Goal: Information Seeking & Learning: Learn about a topic

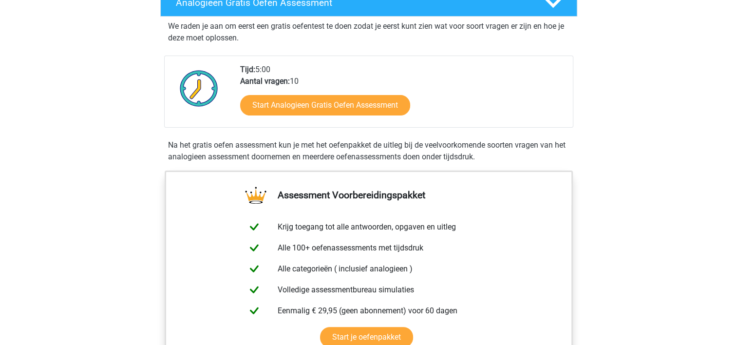
scroll to position [195, 0]
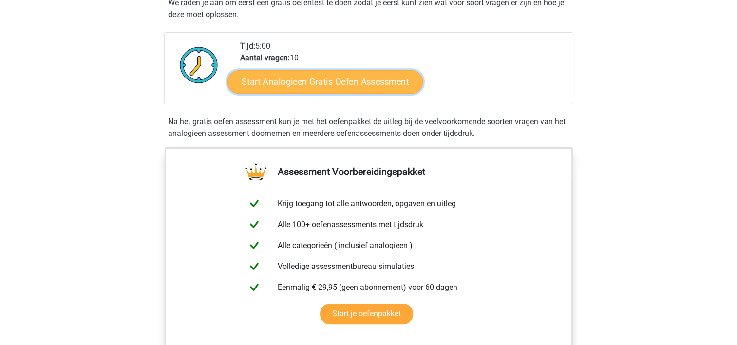
click at [348, 85] on link "Start Analogieen Gratis Oefen Assessment" at bounding box center [324, 81] width 195 height 23
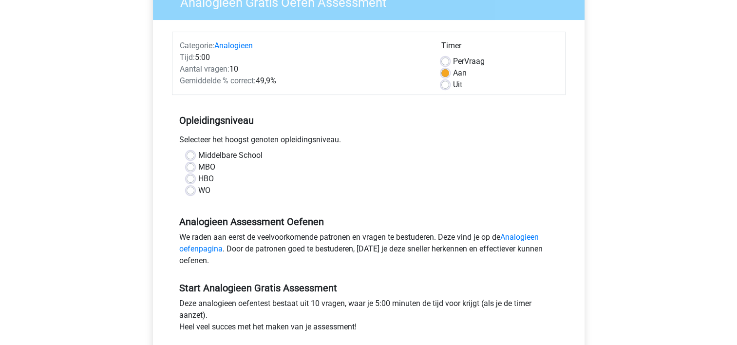
scroll to position [97, 0]
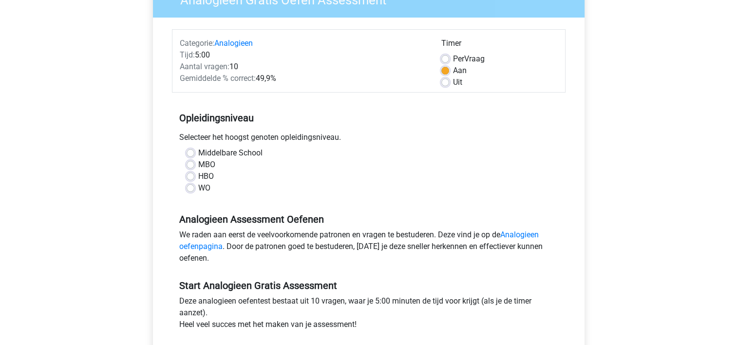
click at [212, 163] on label "MBO" at bounding box center [206, 165] width 17 height 12
click at [194, 163] on input "MBO" at bounding box center [190, 164] width 8 height 10
radio input "true"
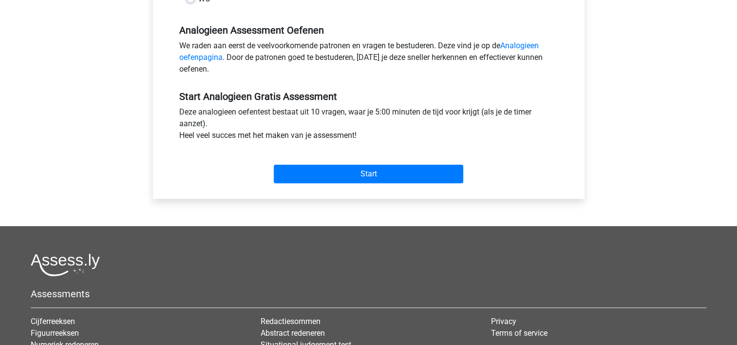
scroll to position [292, 0]
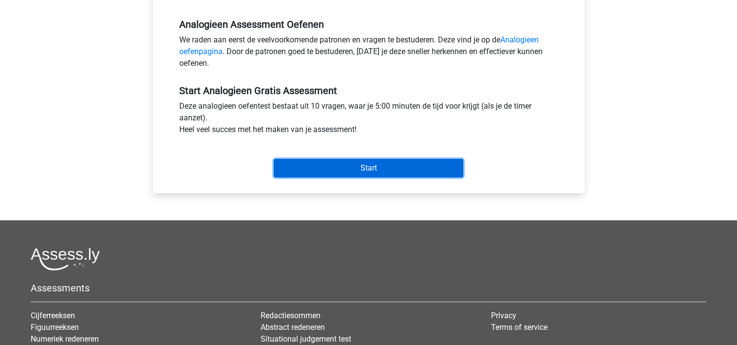
click at [382, 169] on input "Start" at bounding box center [368, 168] width 189 height 18
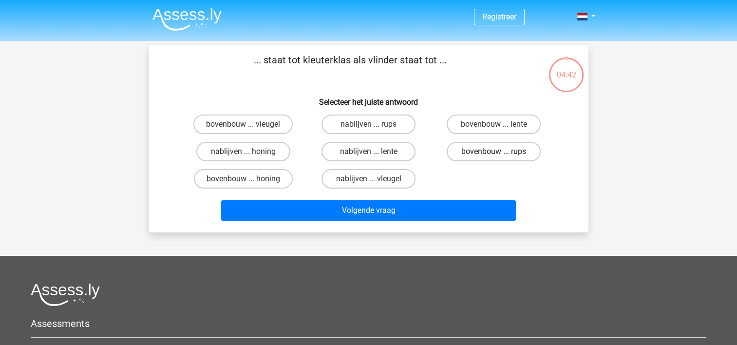
click at [471, 152] on label "bovenbouw ... rups" at bounding box center [493, 151] width 94 height 19
click at [494, 152] on input "bovenbouw ... rups" at bounding box center [497, 154] width 6 height 6
radio input "true"
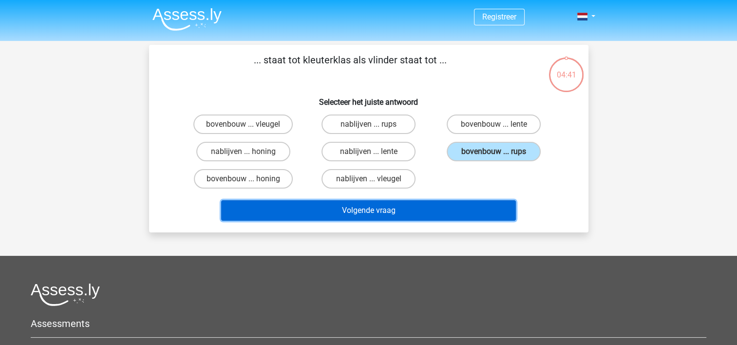
click at [448, 216] on button "Volgende vraag" at bounding box center [368, 210] width 295 height 20
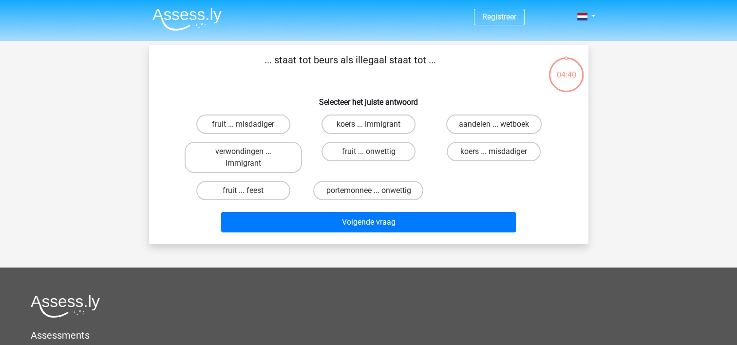
scroll to position [45, 0]
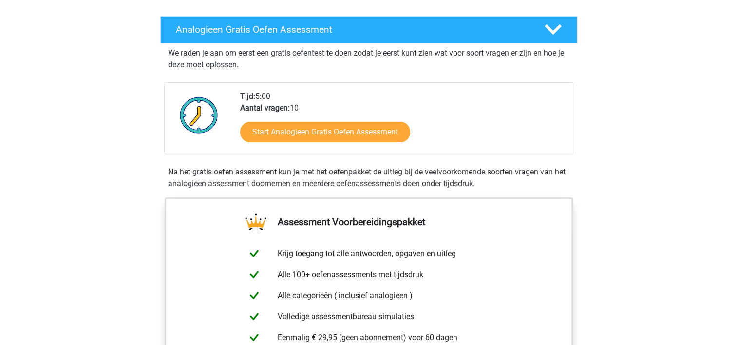
scroll to position [146, 0]
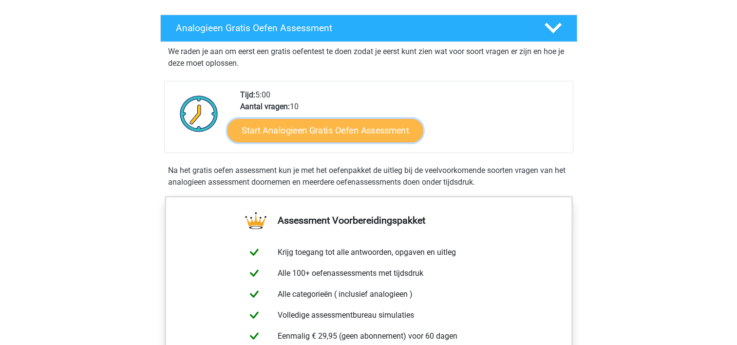
click at [341, 128] on link "Start Analogieen Gratis Oefen Assessment" at bounding box center [324, 129] width 195 height 23
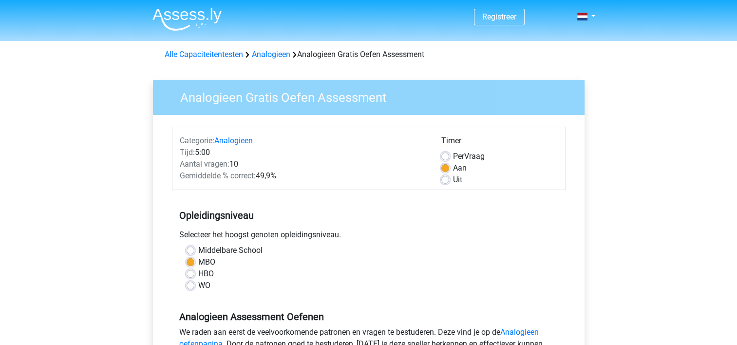
click at [453, 180] on label "Uit" at bounding box center [457, 180] width 9 height 12
click at [447, 180] on input "Uit" at bounding box center [445, 179] width 8 height 10
radio input "true"
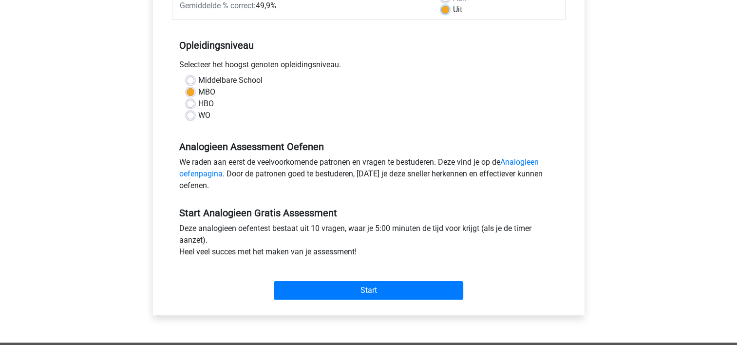
scroll to position [195, 0]
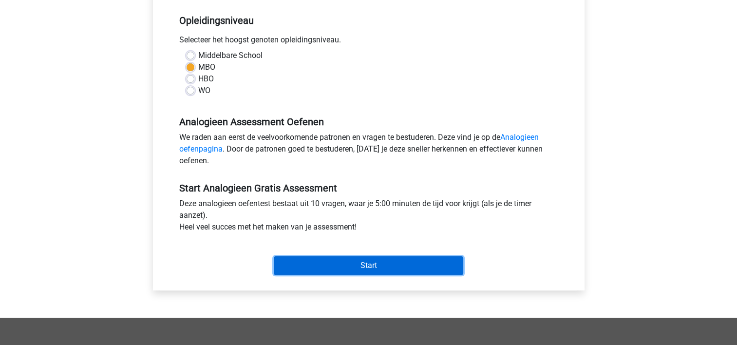
click at [378, 270] on input "Start" at bounding box center [368, 265] width 189 height 18
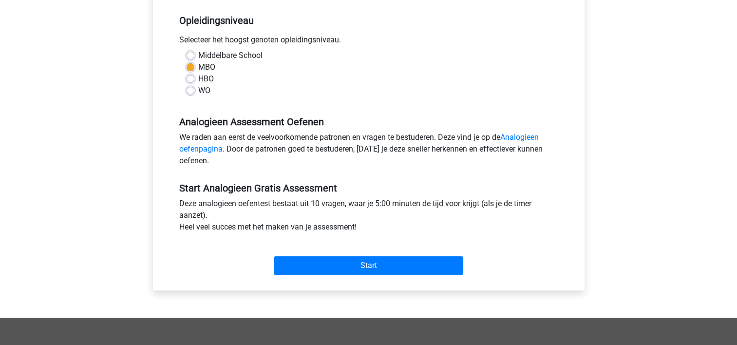
click at [206, 81] on label "HBO" at bounding box center [206, 79] width 16 height 12
click at [194, 81] on input "HBO" at bounding box center [190, 78] width 8 height 10
radio input "true"
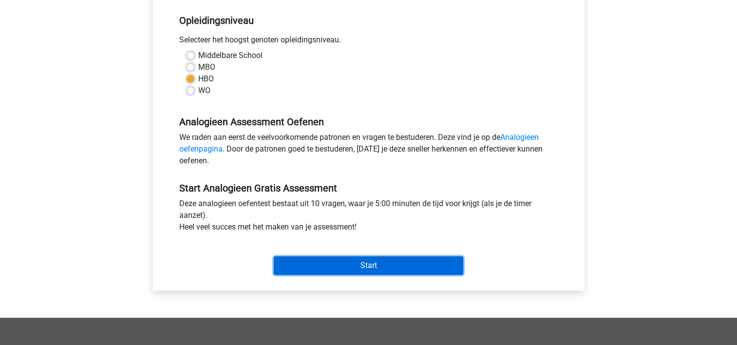
click at [386, 265] on input "Start" at bounding box center [368, 265] width 189 height 18
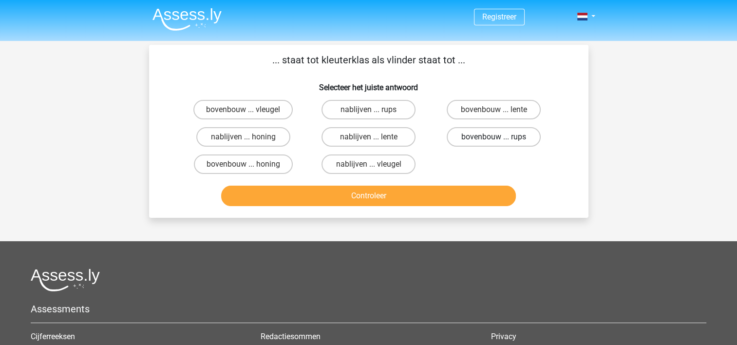
click at [477, 140] on label "bovenbouw ... rups" at bounding box center [493, 136] width 94 height 19
click at [494, 140] on input "bovenbouw ... rups" at bounding box center [497, 140] width 6 height 6
radio input "true"
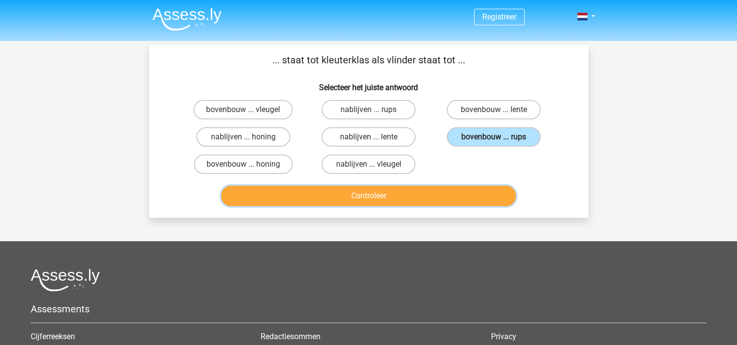
click at [434, 195] on button "Controleer" at bounding box center [368, 195] width 295 height 20
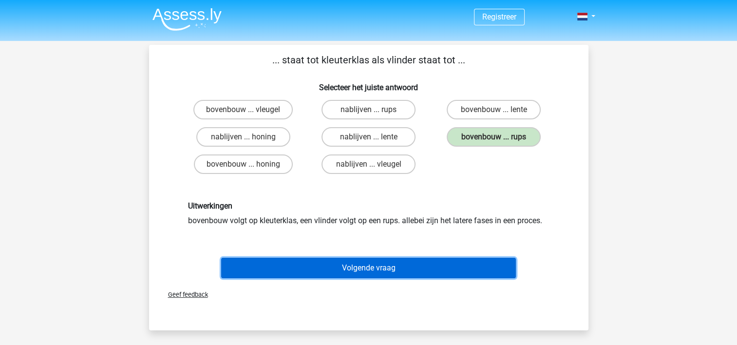
click at [418, 261] on button "Volgende vraag" at bounding box center [368, 268] width 295 height 20
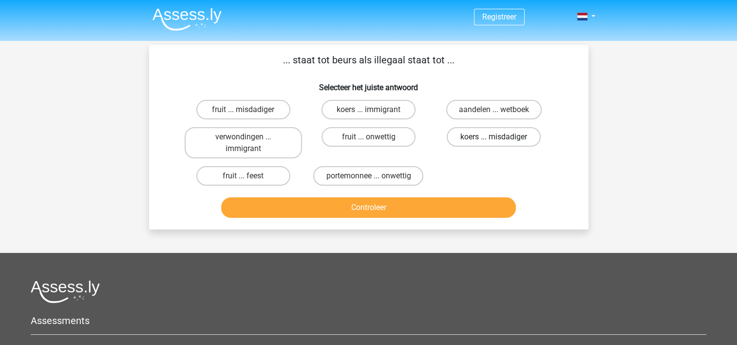
click at [500, 138] on label "koers ... misdadiger" at bounding box center [493, 136] width 94 height 19
click at [500, 138] on input "koers ... misdadiger" at bounding box center [497, 140] width 6 height 6
radio input "true"
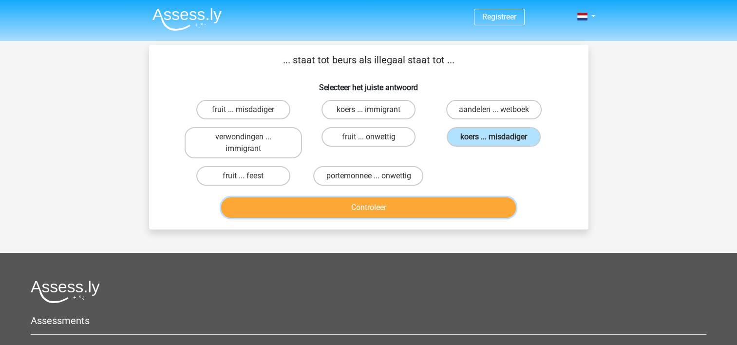
click at [411, 205] on button "Controleer" at bounding box center [368, 207] width 295 height 20
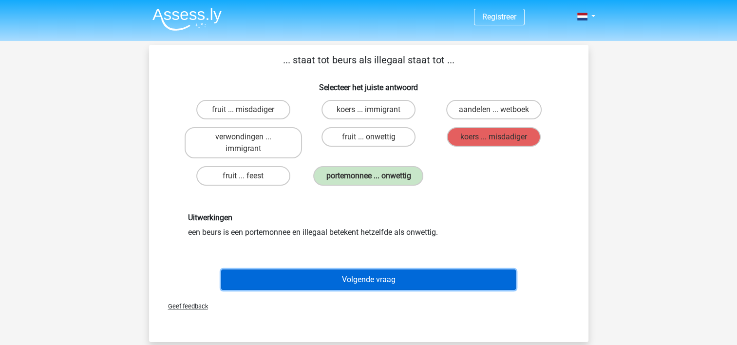
click at [401, 276] on button "Volgende vraag" at bounding box center [368, 279] width 295 height 20
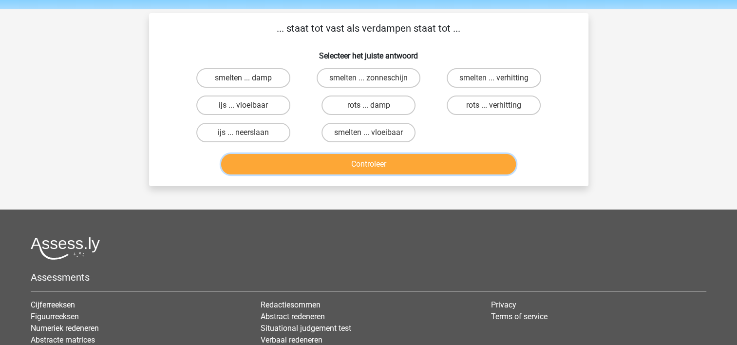
scroll to position [49, 0]
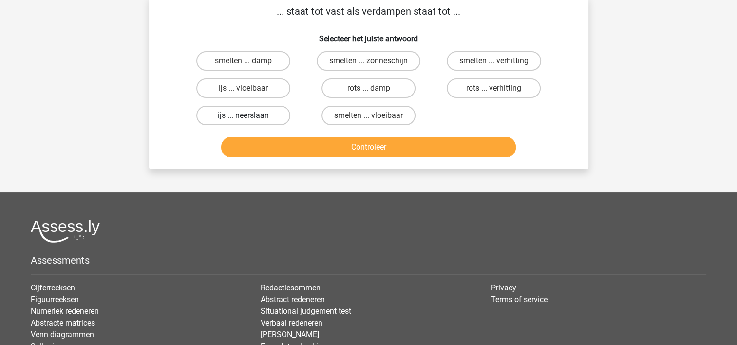
click at [214, 112] on label "ijs ... neerslaan" at bounding box center [243, 115] width 94 height 19
click at [243, 115] on input "ijs ... neerslaan" at bounding box center [246, 118] width 6 height 6
radio input "true"
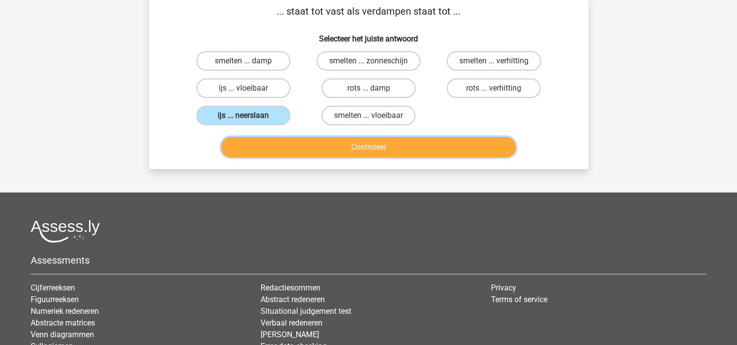
click at [354, 145] on button "Controleer" at bounding box center [368, 147] width 295 height 20
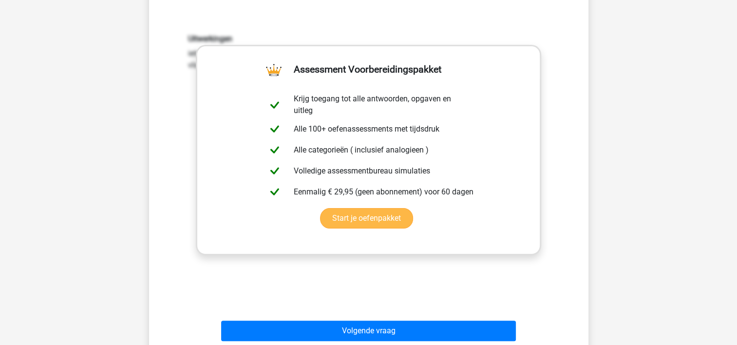
scroll to position [195, 0]
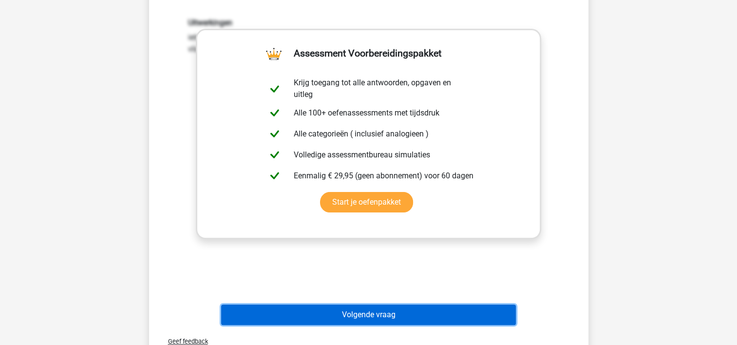
click at [367, 315] on button "Volgende vraag" at bounding box center [368, 314] width 295 height 20
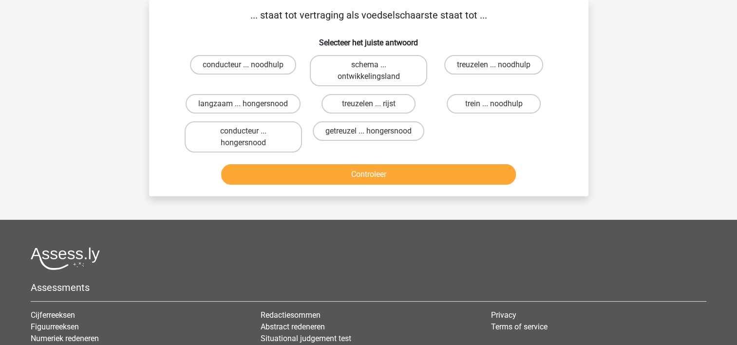
scroll to position [0, 0]
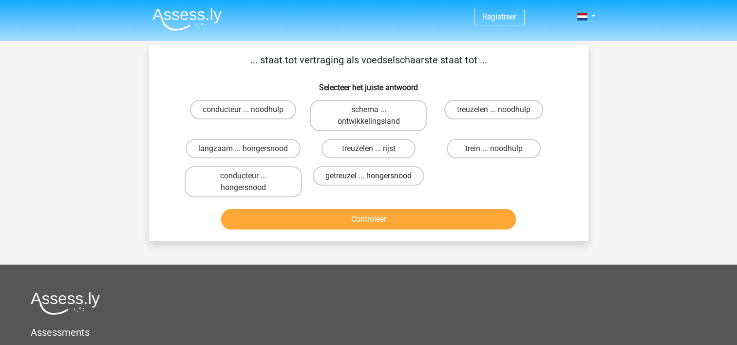
click at [379, 171] on label "getreuzel ... hongersnood" at bounding box center [368, 175] width 111 height 19
click at [374, 176] on input "getreuzel ... hongersnood" at bounding box center [371, 179] width 6 height 6
radio input "true"
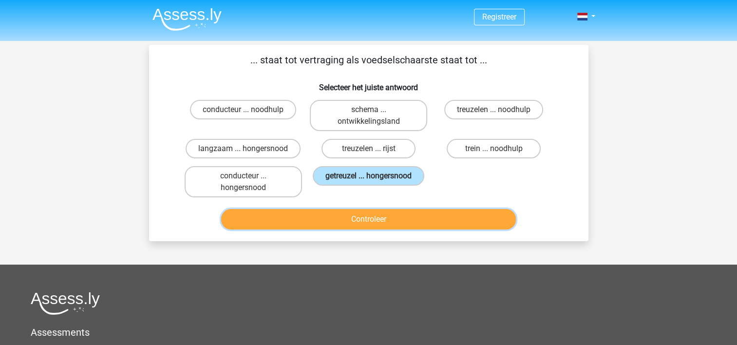
click at [378, 223] on button "Controleer" at bounding box center [368, 219] width 295 height 20
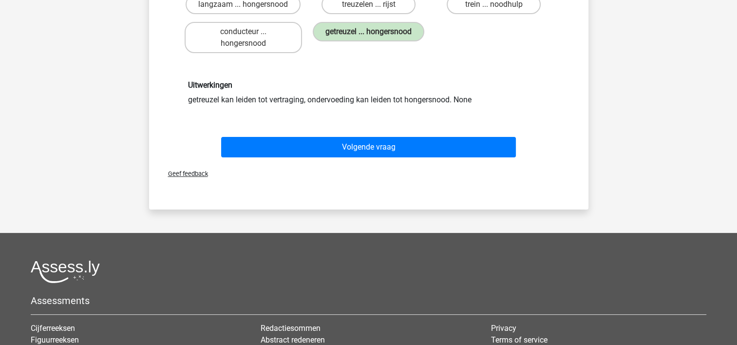
scroll to position [146, 0]
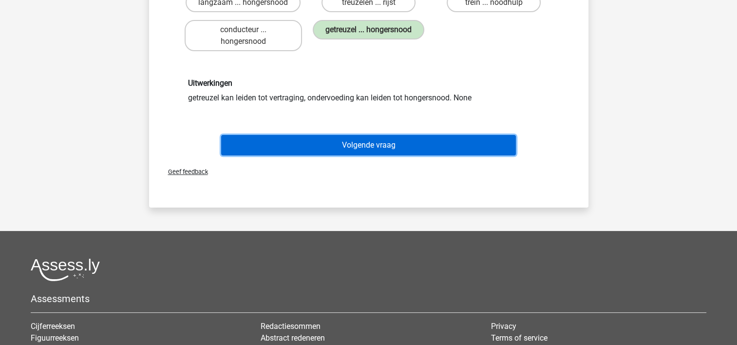
click at [375, 142] on button "Volgende vraag" at bounding box center [368, 145] width 295 height 20
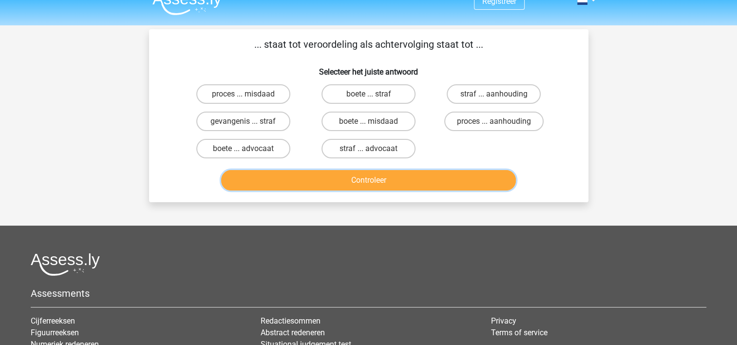
scroll to position [0, 0]
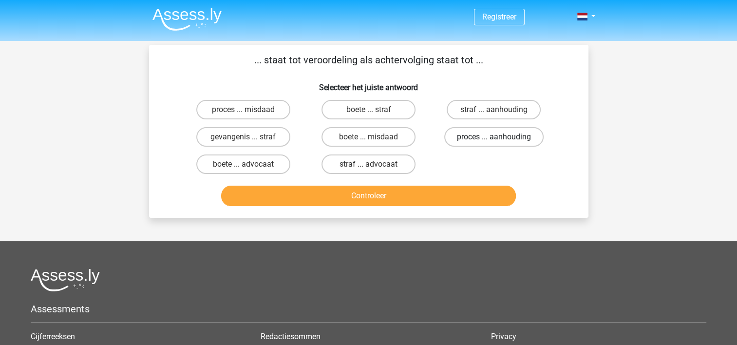
click at [518, 136] on label "proces ... aanhouding" at bounding box center [493, 136] width 99 height 19
click at [500, 137] on input "proces ... aanhouding" at bounding box center [497, 140] width 6 height 6
radio input "true"
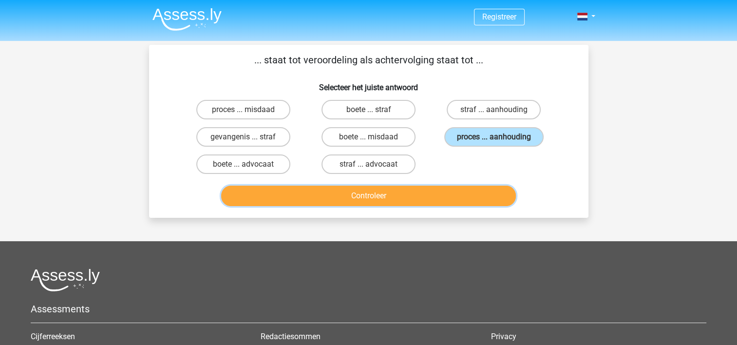
click at [429, 201] on button "Controleer" at bounding box center [368, 195] width 295 height 20
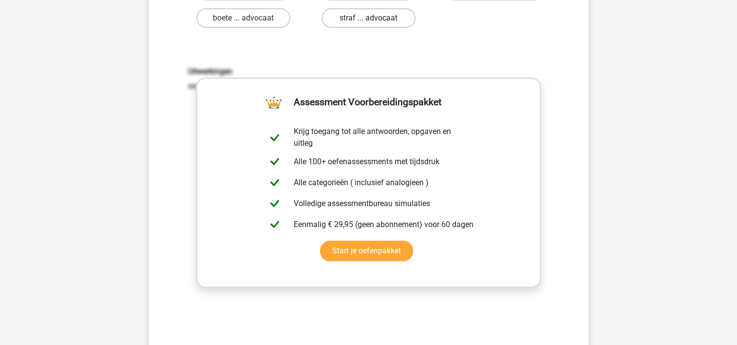
scroll to position [195, 0]
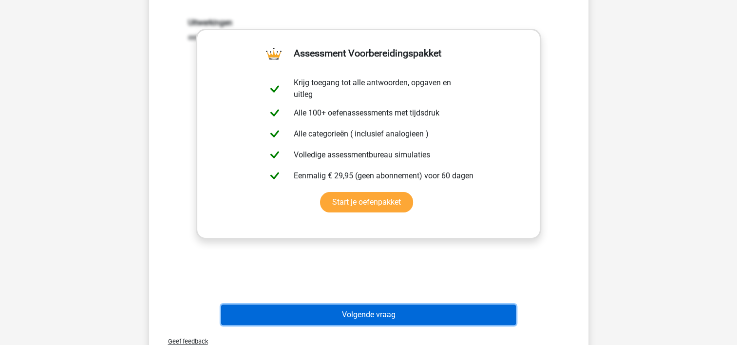
click at [399, 313] on button "Volgende vraag" at bounding box center [368, 314] width 295 height 20
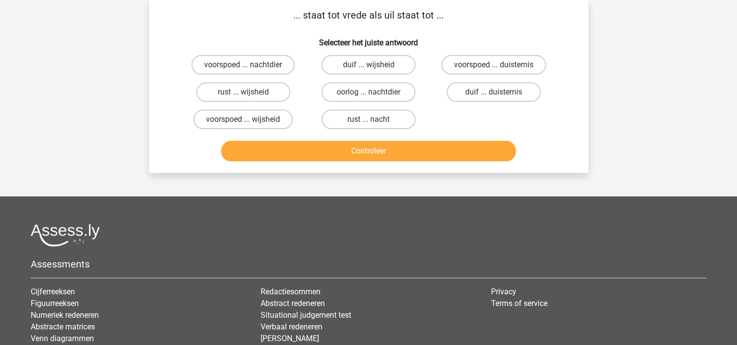
scroll to position [0, 0]
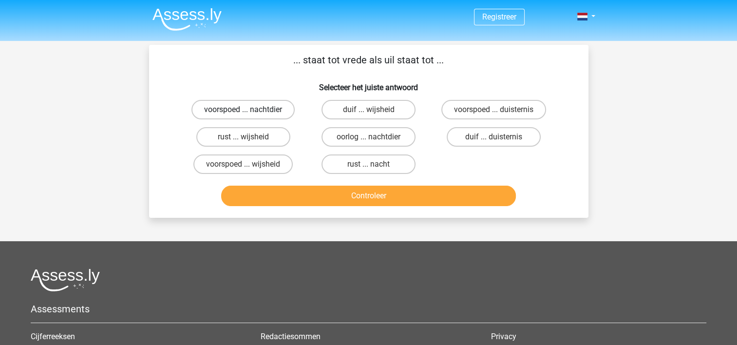
click at [267, 110] on label "voorspoed ... nachtdier" at bounding box center [242, 109] width 103 height 19
click at [249, 110] on input "voorspoed ... nachtdier" at bounding box center [246, 113] width 6 height 6
radio input "true"
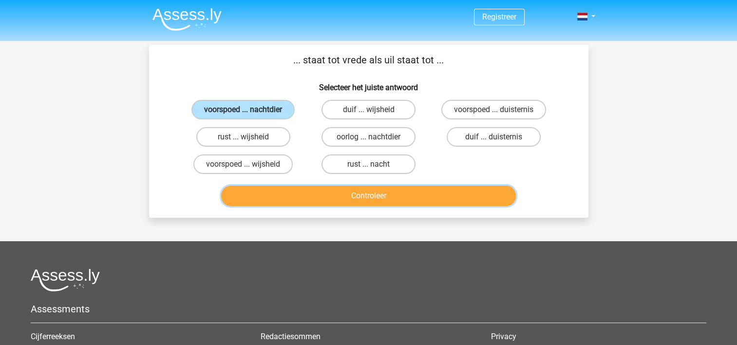
click at [319, 187] on button "Controleer" at bounding box center [368, 195] width 295 height 20
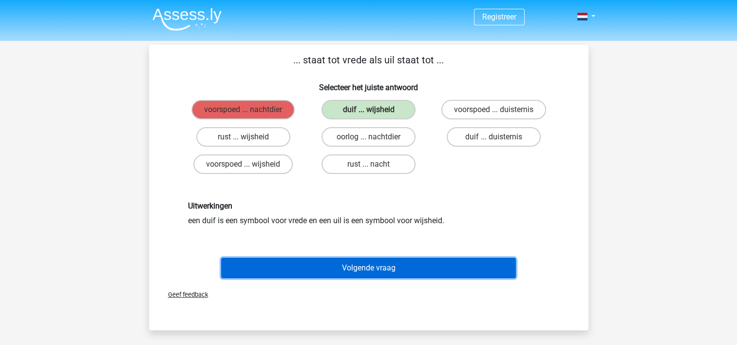
click at [393, 266] on button "Volgende vraag" at bounding box center [368, 268] width 295 height 20
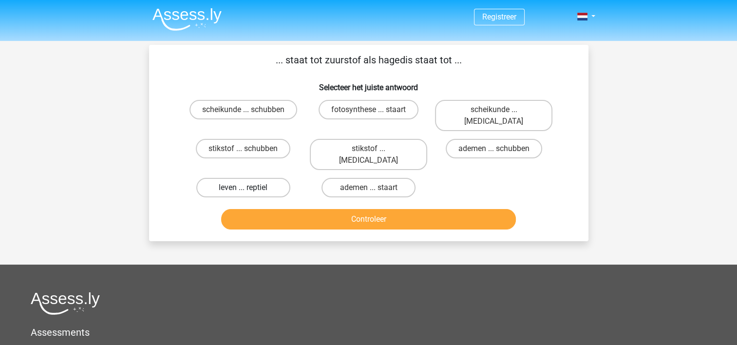
click at [225, 178] on label "leven ... reptiel" at bounding box center [243, 187] width 94 height 19
click at [243, 187] on input "leven ... reptiel" at bounding box center [246, 190] width 6 height 6
radio input "true"
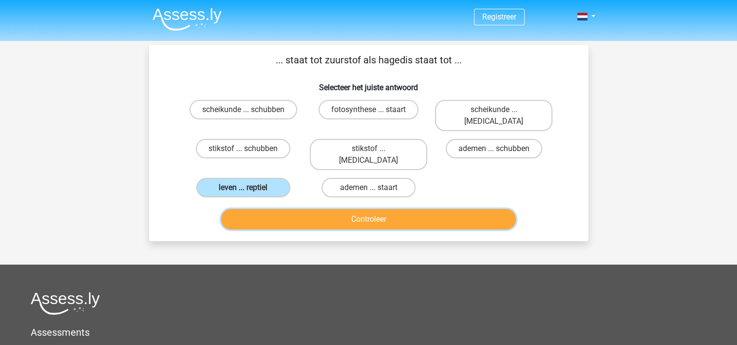
click at [296, 209] on button "Controleer" at bounding box center [368, 219] width 295 height 20
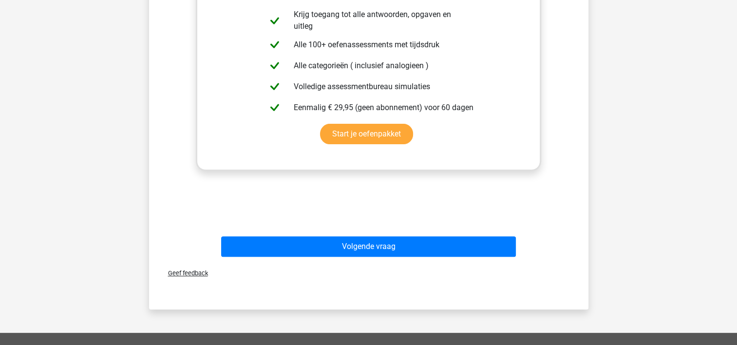
scroll to position [292, 0]
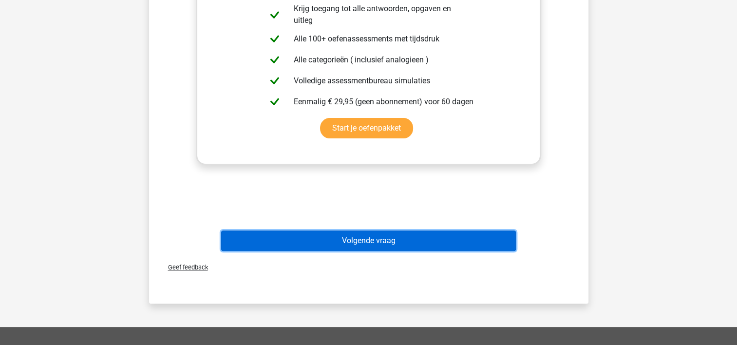
click at [423, 230] on button "Volgende vraag" at bounding box center [368, 240] width 295 height 20
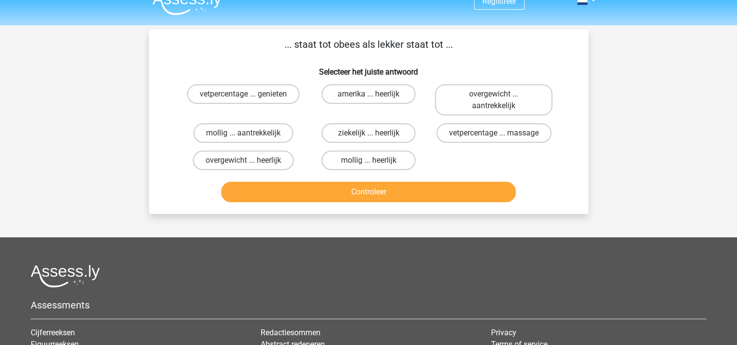
scroll to position [0, 0]
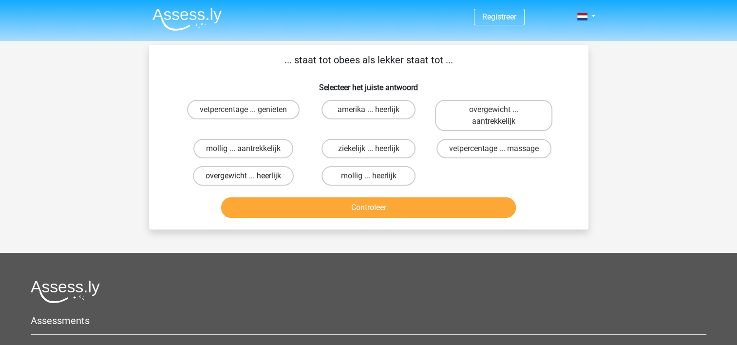
click at [275, 176] on label "overgewicht ... heerlijk" at bounding box center [243, 175] width 101 height 19
click at [249, 176] on input "overgewicht ... heerlijk" at bounding box center [246, 179] width 6 height 6
radio input "true"
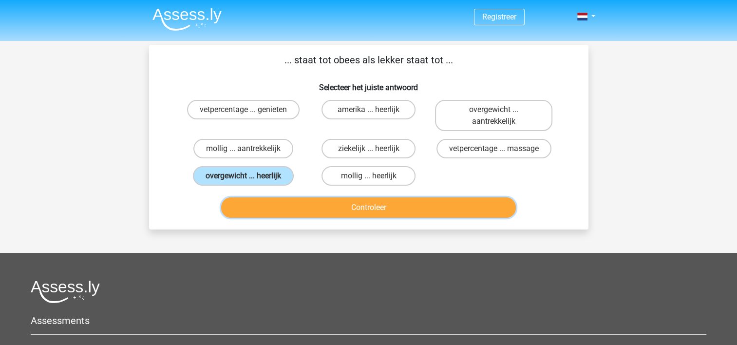
click at [312, 206] on button "Controleer" at bounding box center [368, 207] width 295 height 20
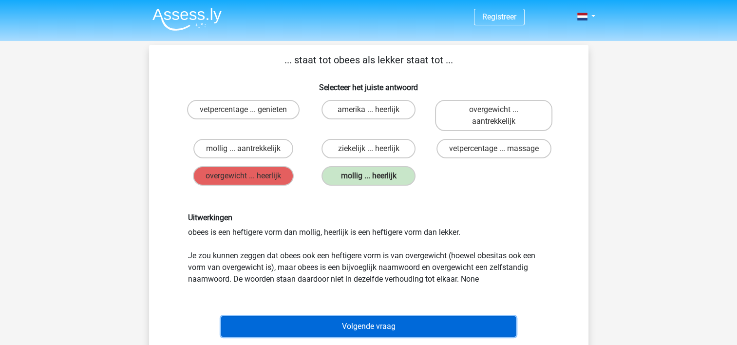
click at [448, 319] on button "Volgende vraag" at bounding box center [368, 326] width 295 height 20
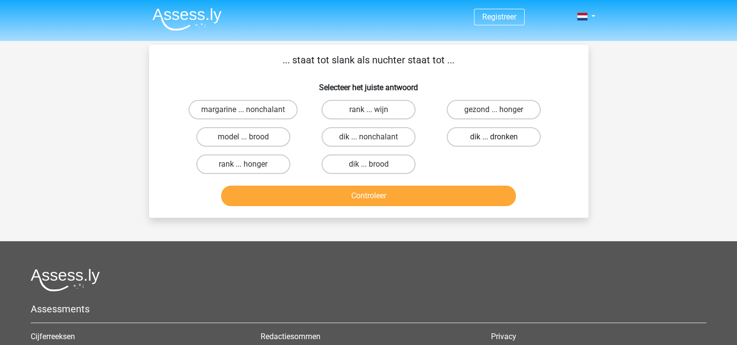
click at [450, 133] on label "dik ... dronken" at bounding box center [493, 136] width 94 height 19
click at [494, 137] on input "dik ... dronken" at bounding box center [497, 140] width 6 height 6
radio input "true"
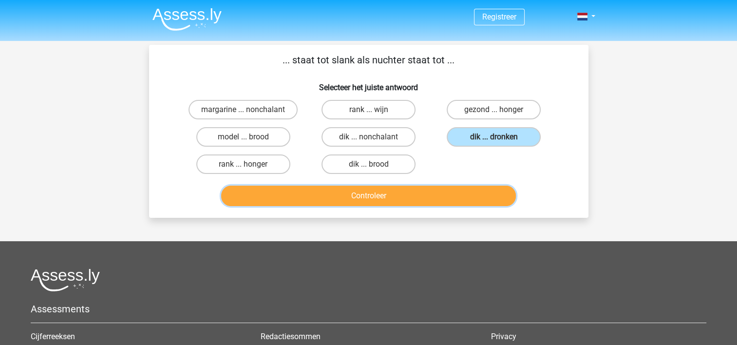
click at [463, 201] on button "Controleer" at bounding box center [368, 195] width 295 height 20
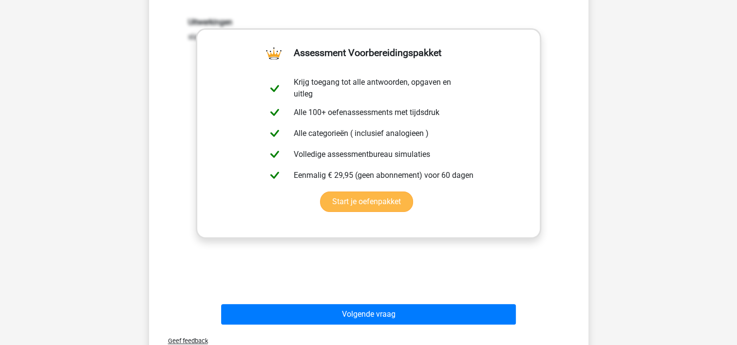
scroll to position [243, 0]
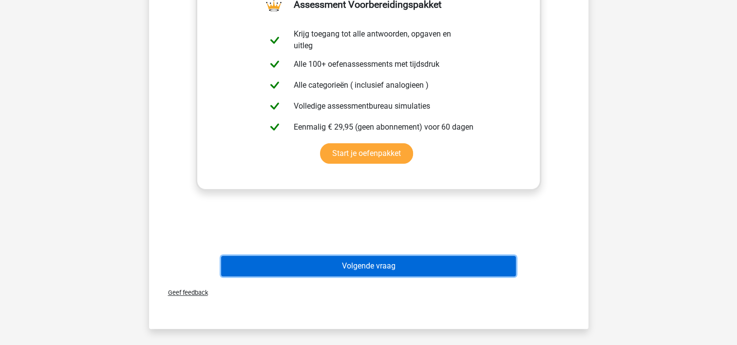
click at [384, 259] on button "Volgende vraag" at bounding box center [368, 266] width 295 height 20
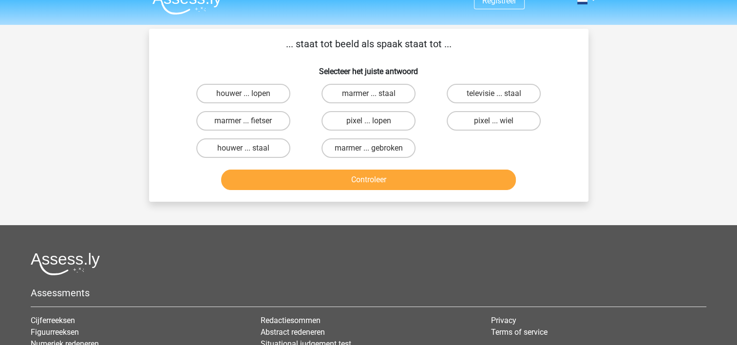
scroll to position [0, 0]
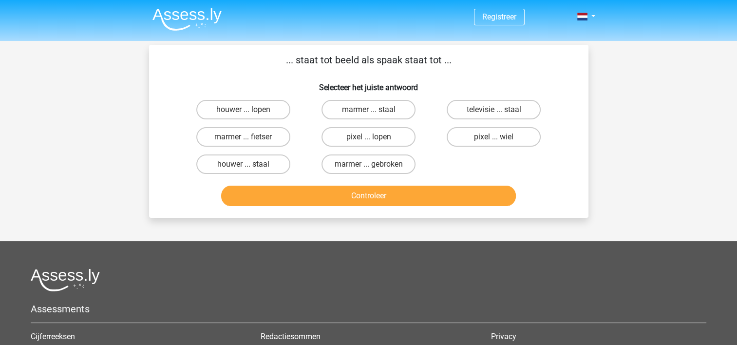
drag, startPoint x: 522, startPoint y: 140, endPoint x: 482, endPoint y: 177, distance: 54.4
click at [519, 142] on label "pixel ... wiel" at bounding box center [493, 136] width 94 height 19
click at [500, 142] on input "pixel ... wiel" at bounding box center [497, 140] width 6 height 6
radio input "true"
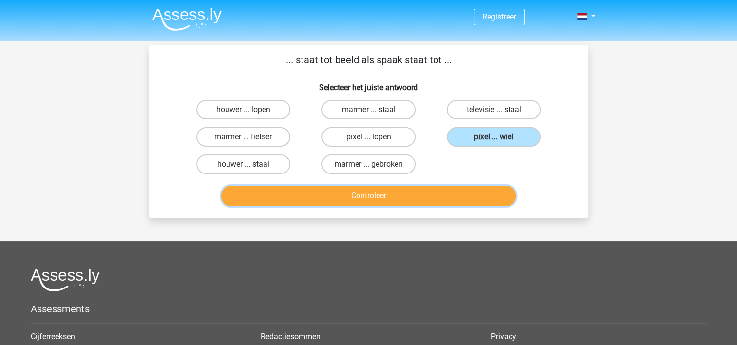
click at [461, 197] on button "Controleer" at bounding box center [368, 195] width 295 height 20
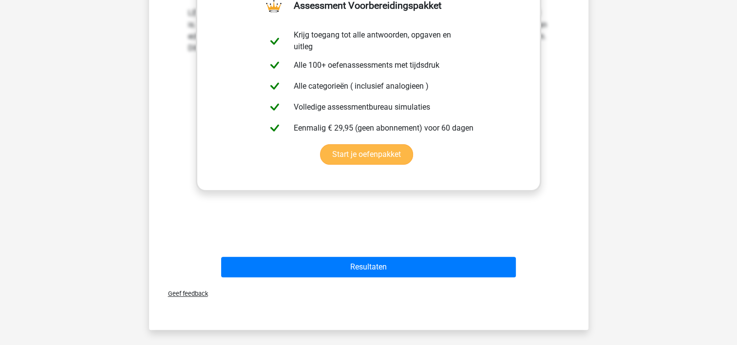
scroll to position [243, 0]
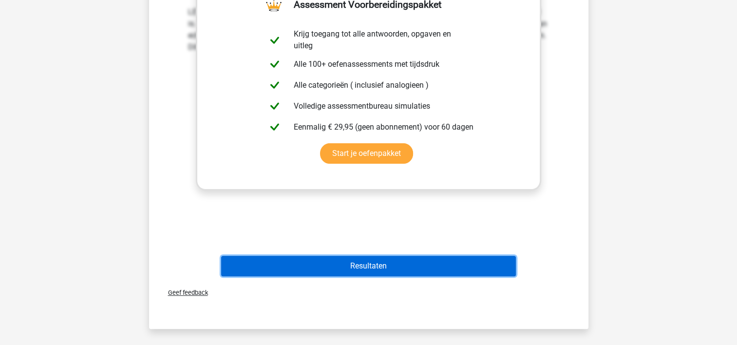
click at [395, 267] on button "Resultaten" at bounding box center [368, 266] width 295 height 20
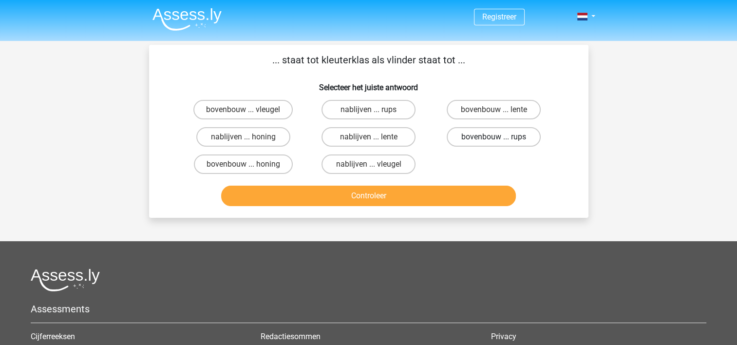
click at [491, 139] on label "bovenbouw ... rups" at bounding box center [493, 136] width 94 height 19
click at [494, 139] on input "bovenbouw ... rups" at bounding box center [497, 140] width 6 height 6
radio input "true"
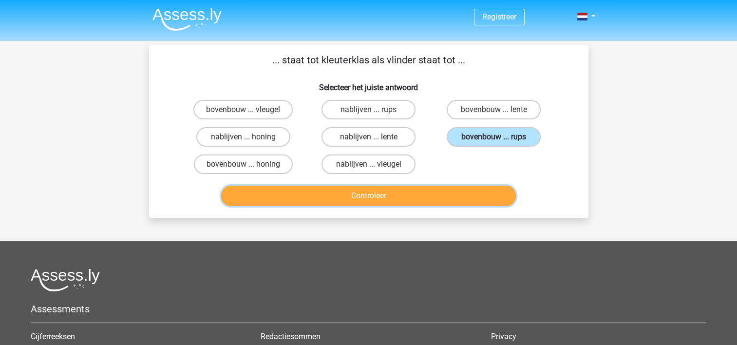
click at [434, 191] on button "Controleer" at bounding box center [368, 195] width 295 height 20
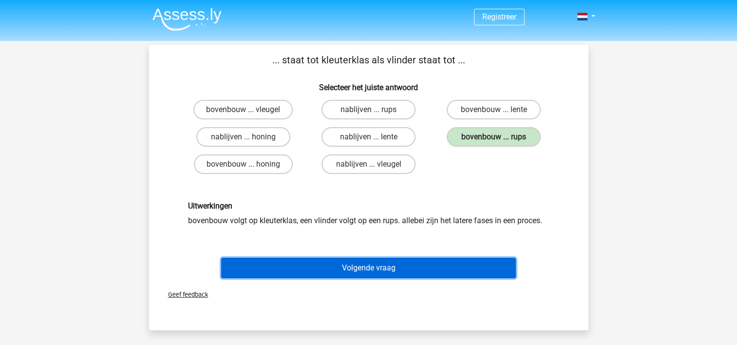
click at [411, 268] on button "Volgende vraag" at bounding box center [368, 268] width 295 height 20
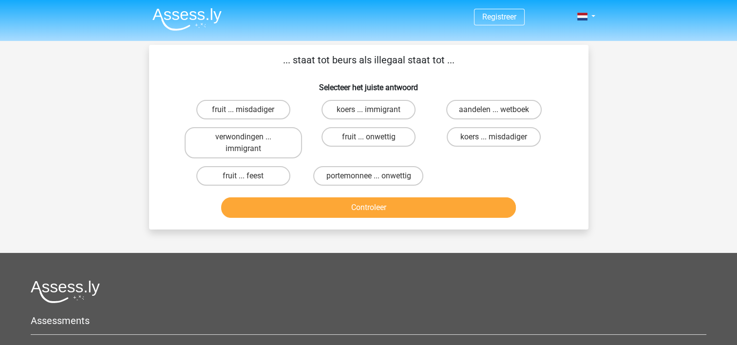
scroll to position [45, 0]
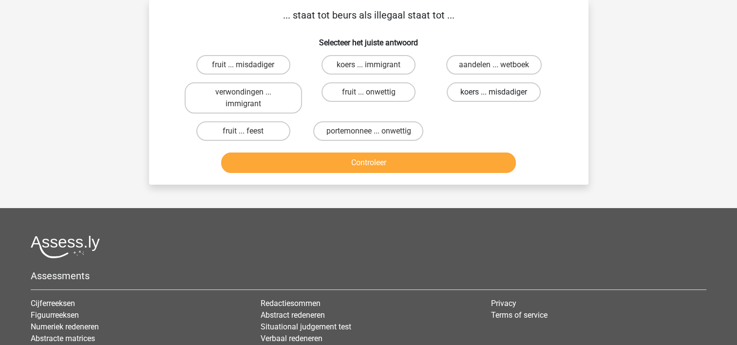
click at [465, 87] on label "koers ... misdadiger" at bounding box center [493, 91] width 94 height 19
click at [494, 92] on input "koers ... misdadiger" at bounding box center [497, 95] width 6 height 6
radio input "true"
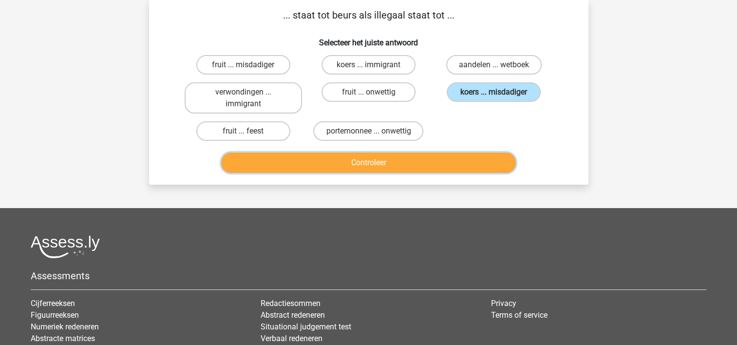
click at [407, 162] on button "Controleer" at bounding box center [368, 162] width 295 height 20
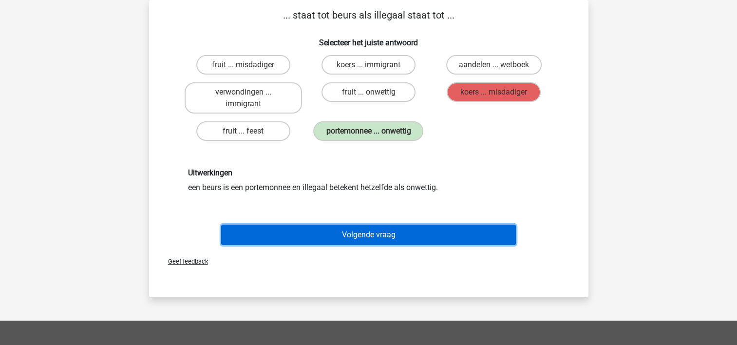
click at [383, 236] on button "Volgende vraag" at bounding box center [368, 234] width 295 height 20
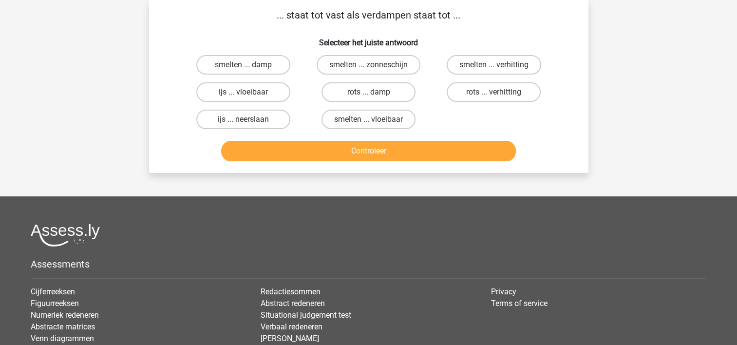
click at [373, 119] on input "smelten ... vloeibaar" at bounding box center [371, 122] width 6 height 6
radio input "true"
click at [355, 161] on div "Controleer" at bounding box center [369, 153] width 376 height 24
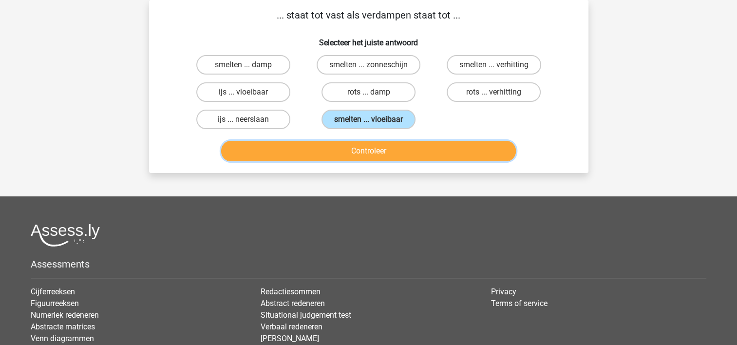
click at [355, 150] on button "Controleer" at bounding box center [368, 151] width 295 height 20
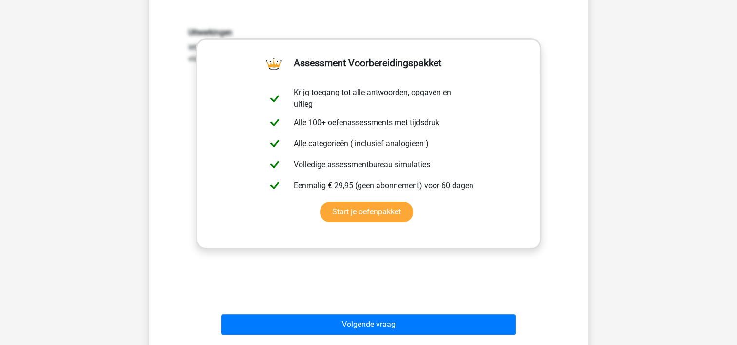
scroll to position [240, 0]
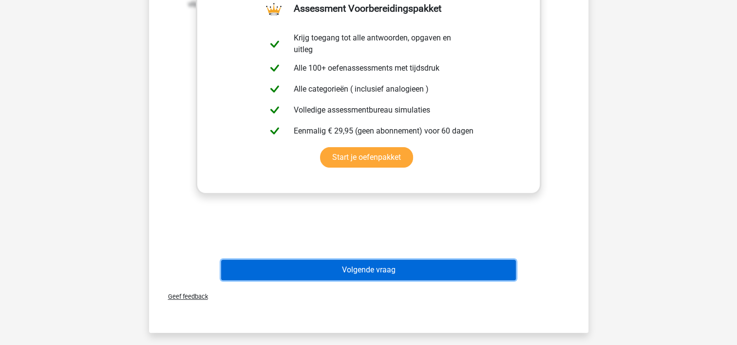
click at [363, 269] on button "Volgende vraag" at bounding box center [368, 269] width 295 height 20
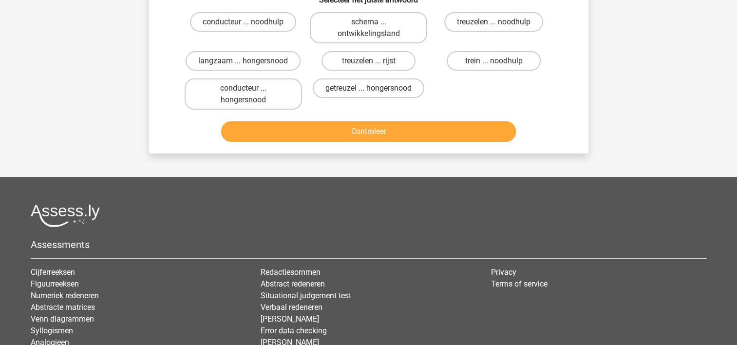
scroll to position [45, 0]
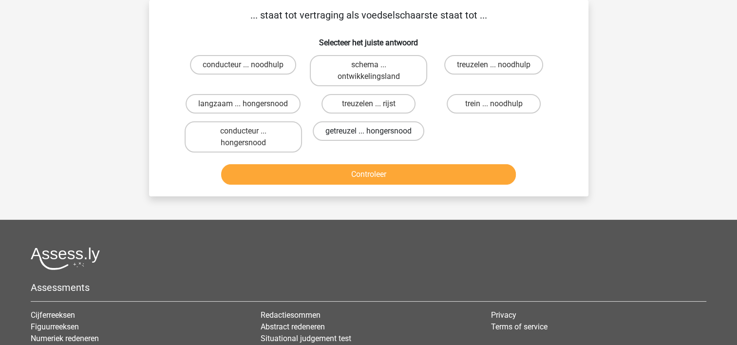
click at [365, 134] on label "getreuzel ... hongersnood" at bounding box center [368, 130] width 111 height 19
click at [368, 134] on input "getreuzel ... hongersnood" at bounding box center [371, 134] width 6 height 6
radio input "true"
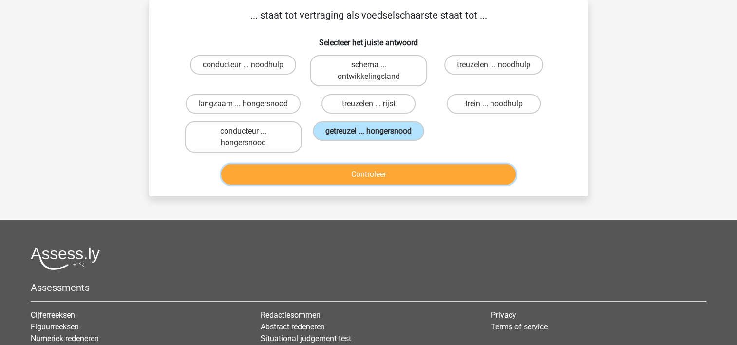
click at [362, 172] on button "Controleer" at bounding box center [368, 174] width 295 height 20
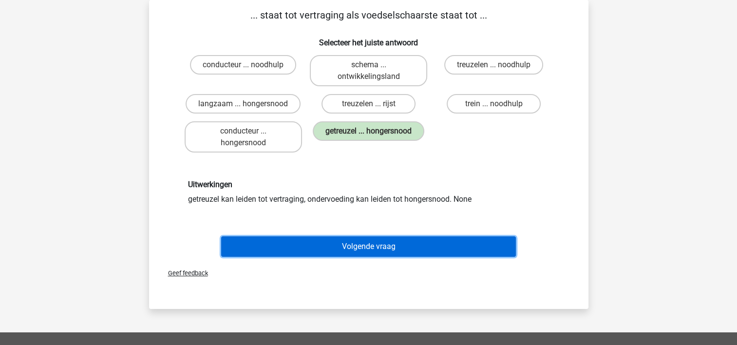
click at [362, 242] on button "Volgende vraag" at bounding box center [368, 246] width 295 height 20
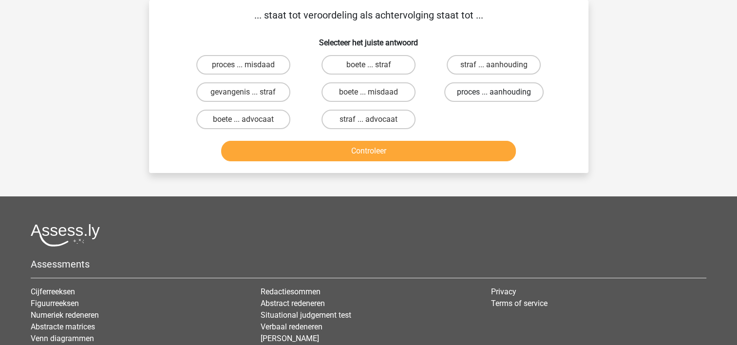
click at [467, 95] on label "proces ... aanhouding" at bounding box center [493, 91] width 99 height 19
click at [494, 95] on input "proces ... aanhouding" at bounding box center [497, 95] width 6 height 6
radio input "true"
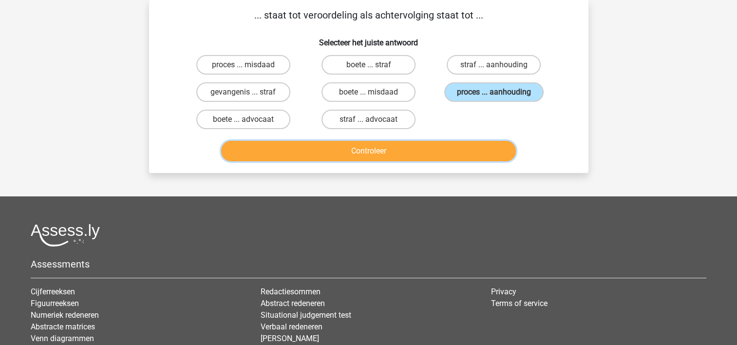
click at [406, 150] on button "Controleer" at bounding box center [368, 151] width 295 height 20
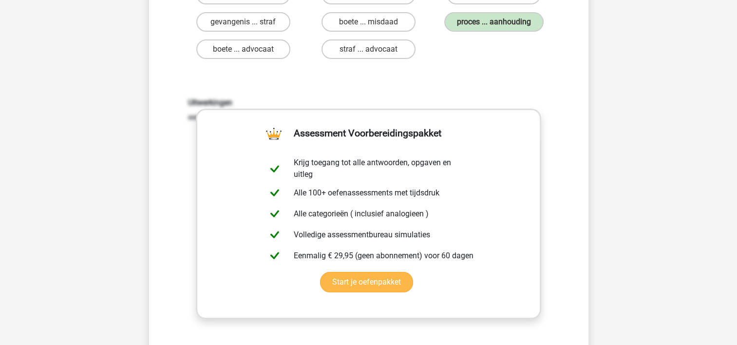
scroll to position [240, 0]
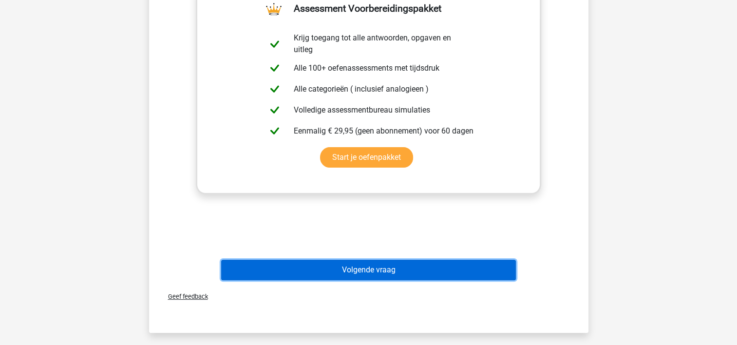
click at [352, 269] on button "Volgende vraag" at bounding box center [368, 269] width 295 height 20
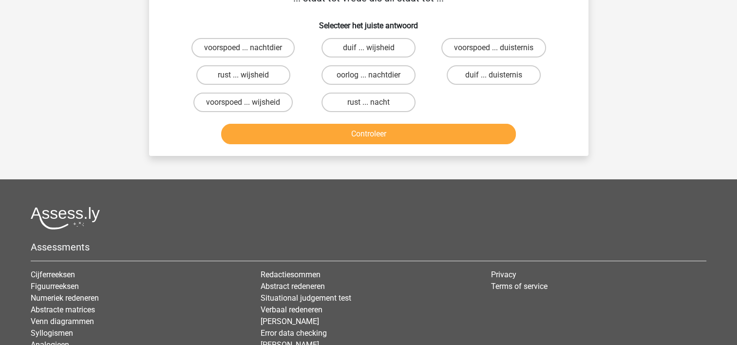
scroll to position [45, 0]
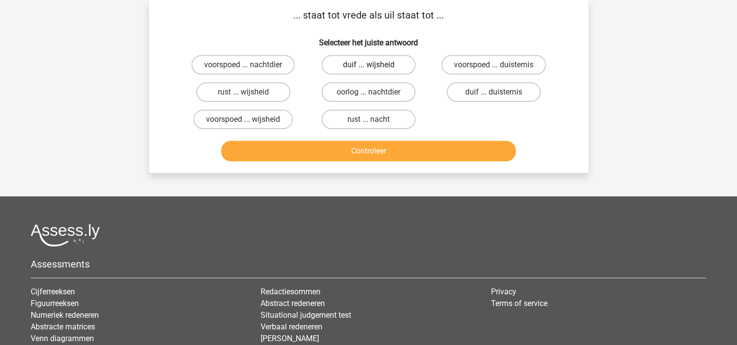
click at [359, 64] on label "duif ... wijsheid" at bounding box center [368, 64] width 94 height 19
click at [368, 65] on input "duif ... wijsheid" at bounding box center [371, 68] width 6 height 6
radio input "true"
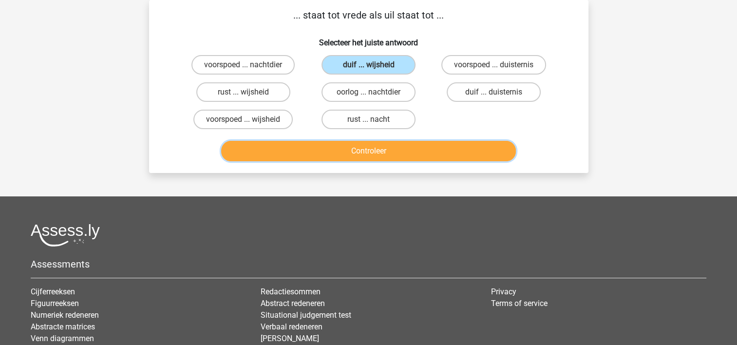
click at [347, 150] on button "Controleer" at bounding box center [368, 151] width 295 height 20
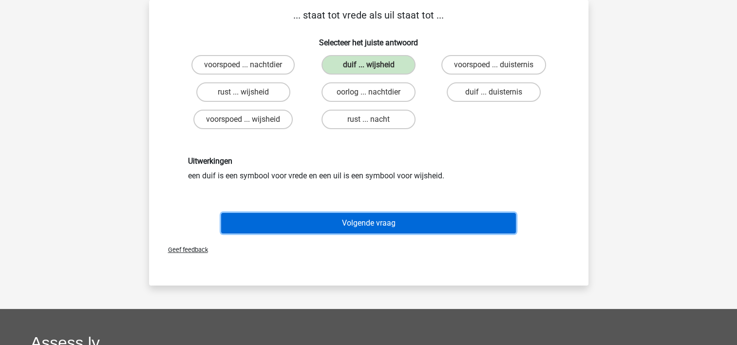
click at [317, 220] on button "Volgende vraag" at bounding box center [368, 223] width 295 height 20
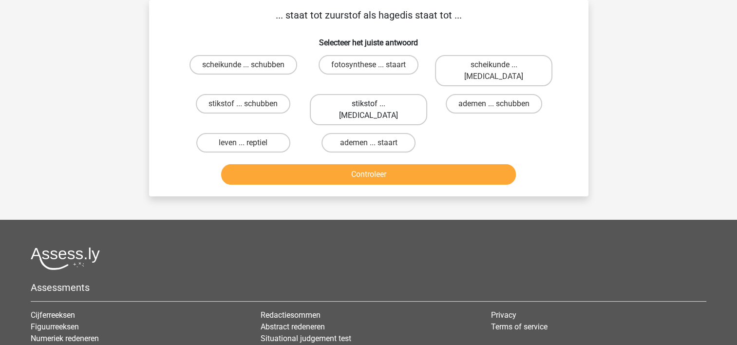
click at [360, 95] on label "stikstof ... [MEDICAL_DATA]" at bounding box center [368, 109] width 117 height 31
click at [368, 104] on input "stikstof ... [MEDICAL_DATA]" at bounding box center [371, 107] width 6 height 6
radio input "true"
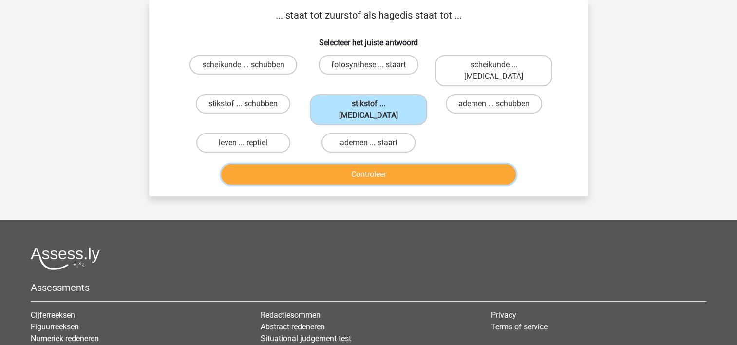
click at [351, 164] on button "Controleer" at bounding box center [368, 174] width 295 height 20
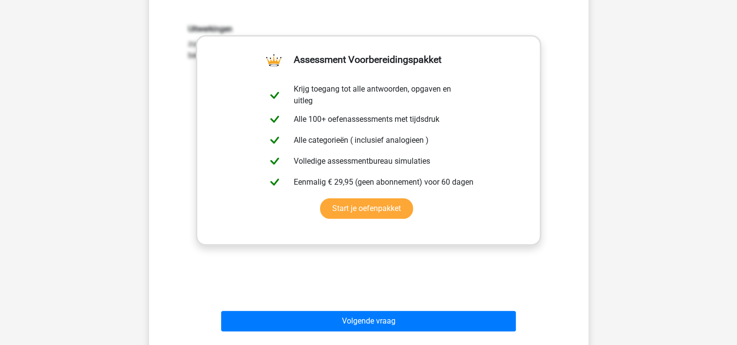
scroll to position [337, 0]
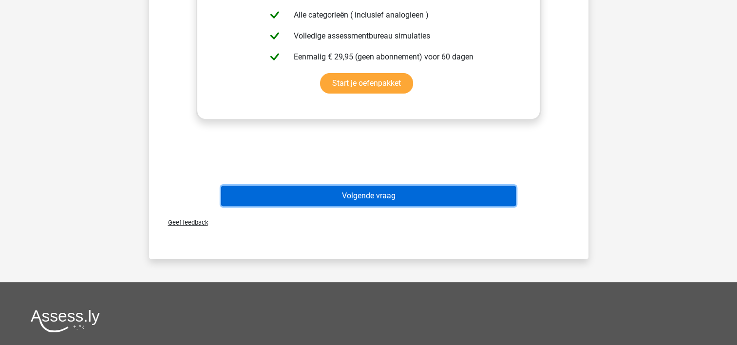
click at [347, 185] on button "Volgende vraag" at bounding box center [368, 195] width 295 height 20
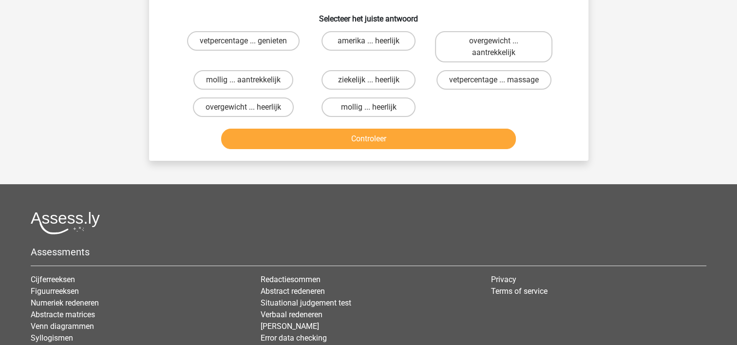
scroll to position [45, 0]
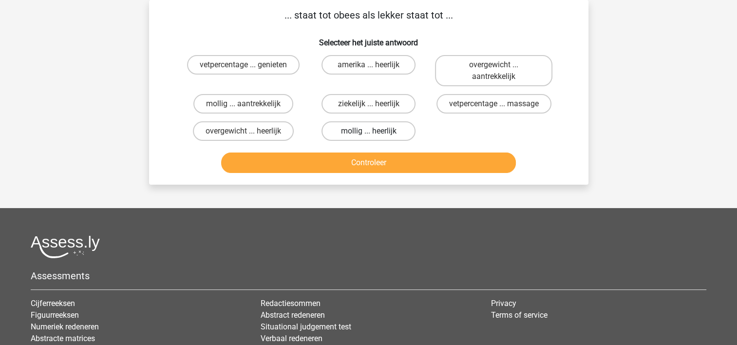
click at [351, 130] on label "mollig ... heerlijk" at bounding box center [368, 130] width 94 height 19
click at [368, 131] on input "mollig ... heerlijk" at bounding box center [371, 134] width 6 height 6
radio input "true"
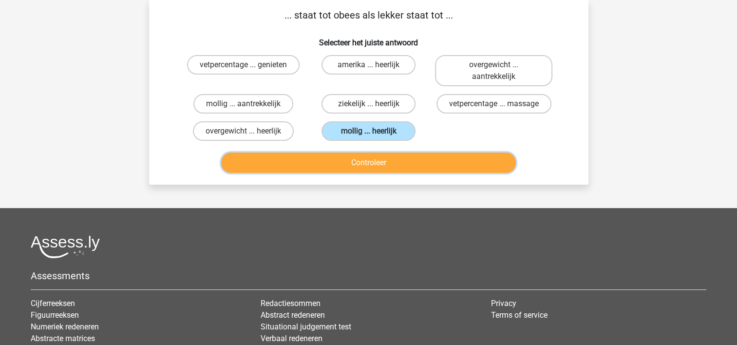
click at [347, 159] on button "Controleer" at bounding box center [368, 162] width 295 height 20
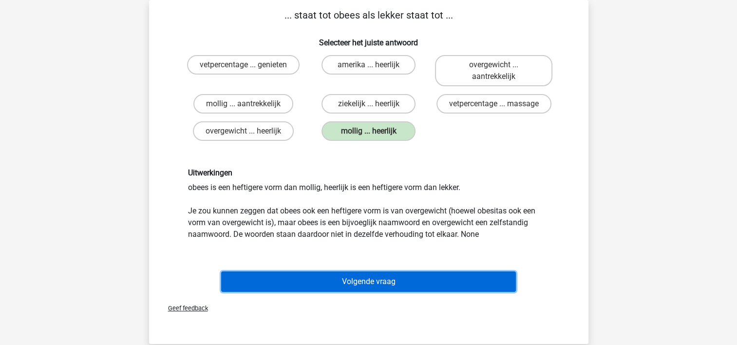
click at [364, 277] on button "Volgende vraag" at bounding box center [368, 281] width 295 height 20
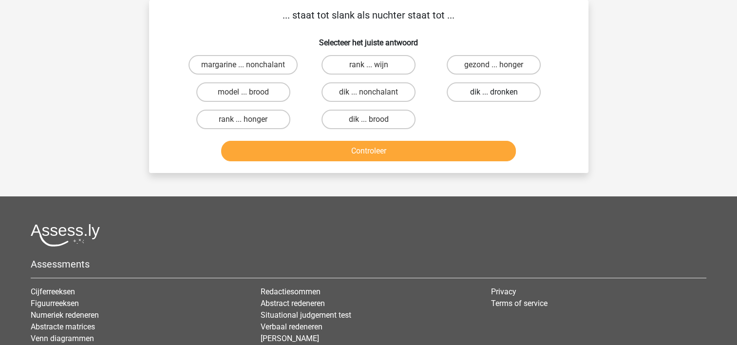
click at [465, 92] on label "dik ... dronken" at bounding box center [493, 91] width 94 height 19
click at [494, 92] on input "dik ... dronken" at bounding box center [497, 95] width 6 height 6
radio input "true"
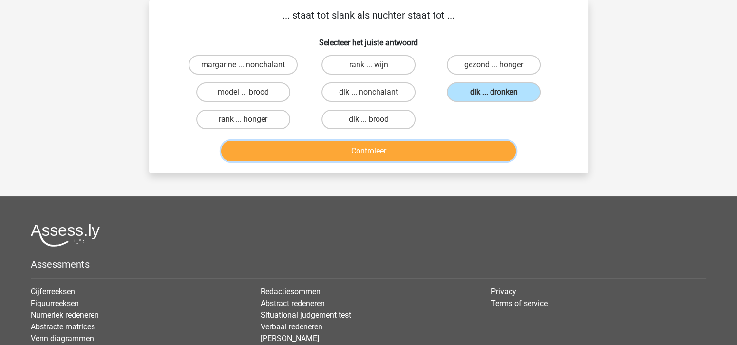
click at [421, 148] on button "Controleer" at bounding box center [368, 151] width 295 height 20
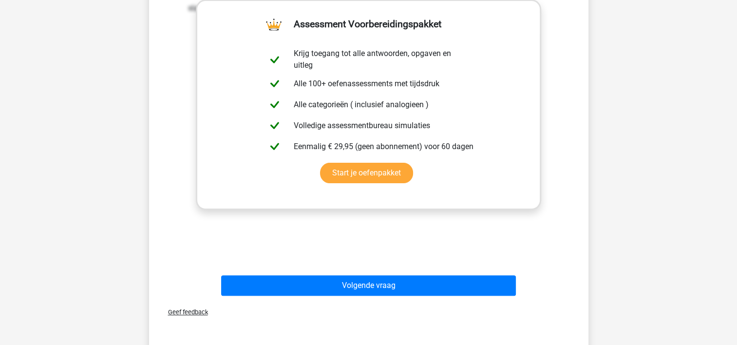
scroll to position [240, 0]
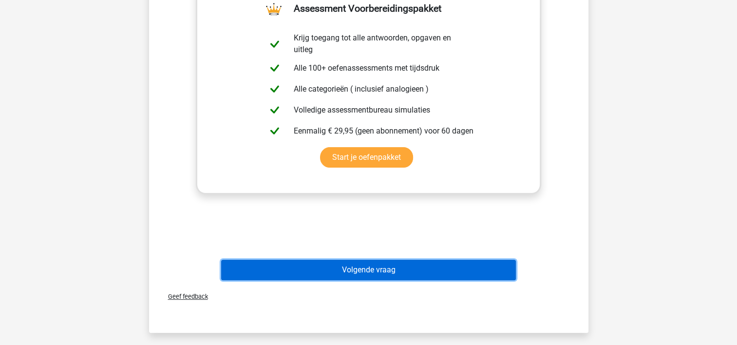
click at [346, 267] on button "Volgende vraag" at bounding box center [368, 269] width 295 height 20
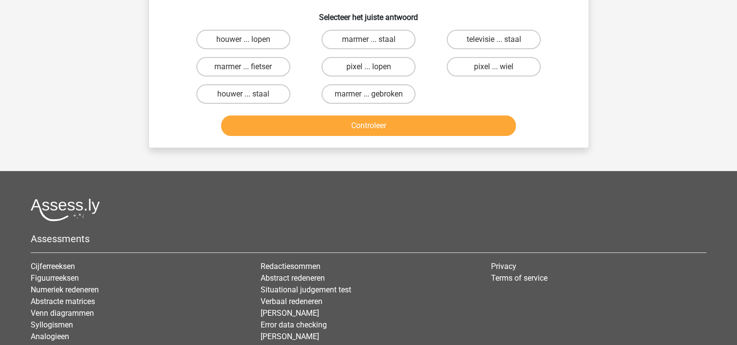
scroll to position [45, 0]
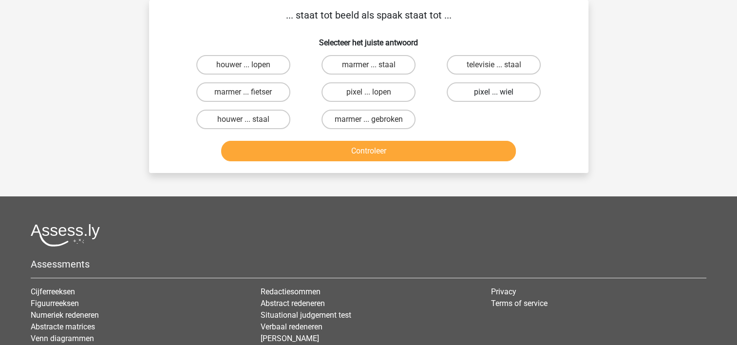
click at [483, 92] on label "pixel ... wiel" at bounding box center [493, 91] width 94 height 19
click at [494, 92] on input "pixel ... wiel" at bounding box center [497, 95] width 6 height 6
radio input "true"
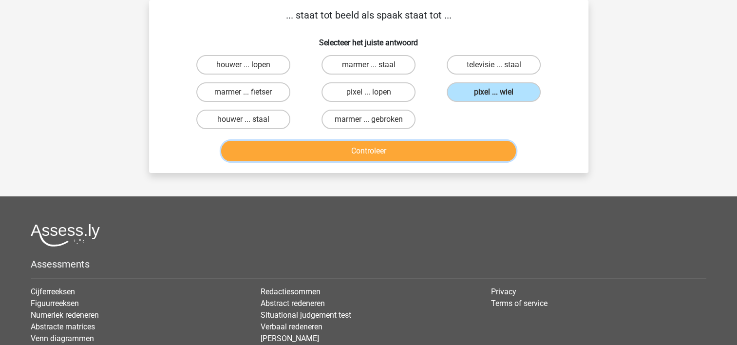
click at [397, 149] on button "Controleer" at bounding box center [368, 151] width 295 height 20
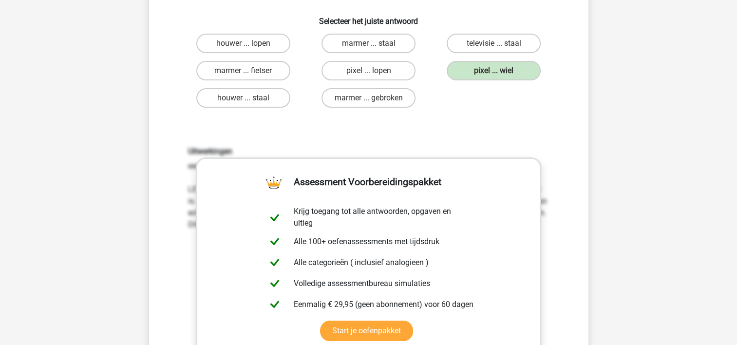
scroll to position [146, 0]
